Goal: Check status: Check status

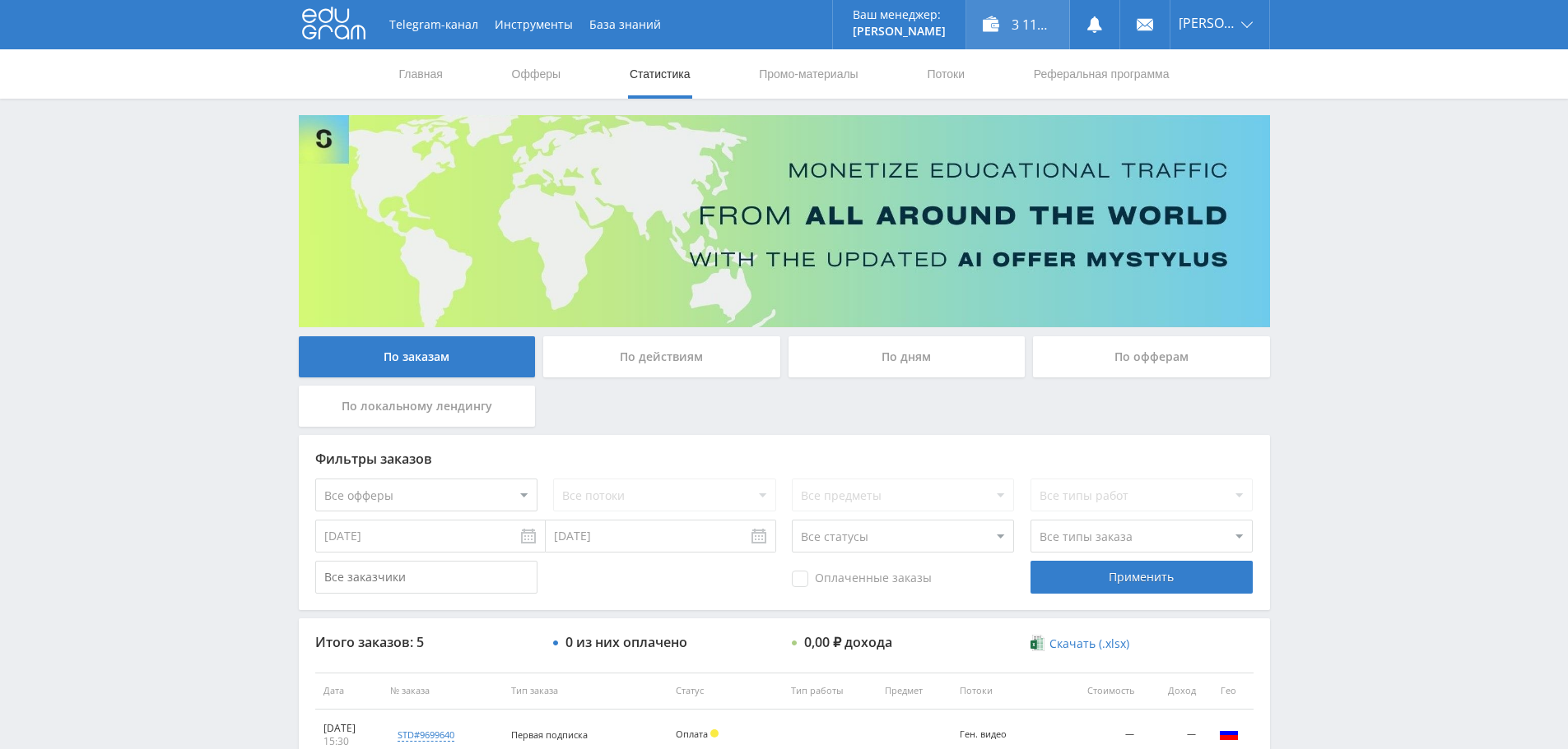
click at [1018, 18] on div "3 117,25 ₽" at bounding box center [1018, 24] width 103 height 50
